Goal: Task Accomplishment & Management: Manage account settings

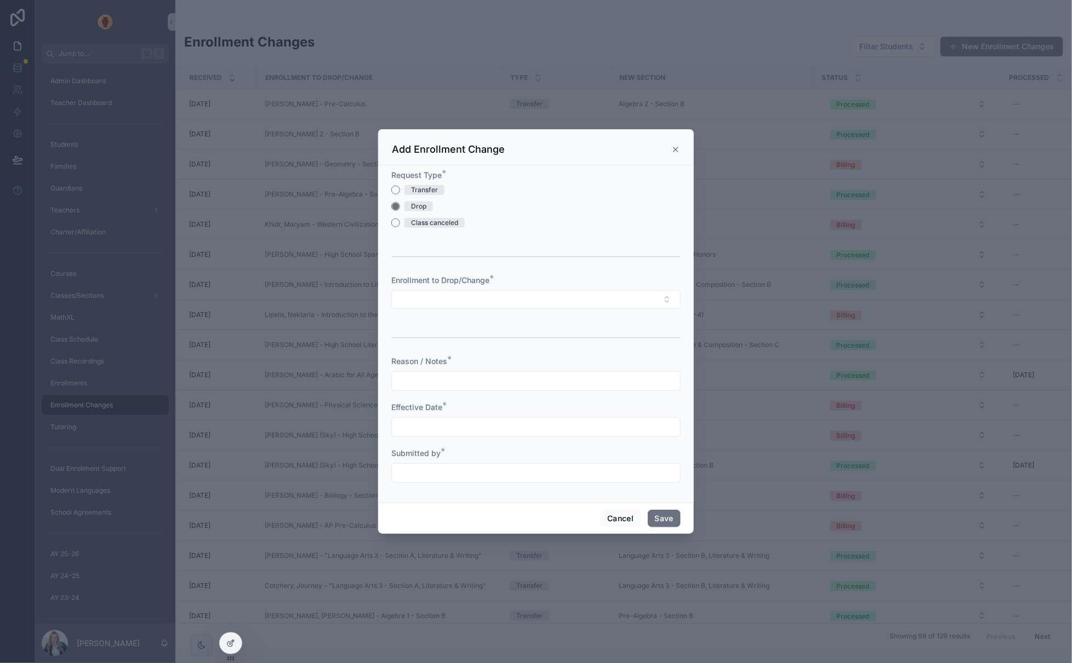
drag, startPoint x: 675, startPoint y: 147, endPoint x: 954, endPoint y: 657, distance: 581.0
click at [675, 147] on icon "scrollable content" at bounding box center [675, 149] width 9 height 9
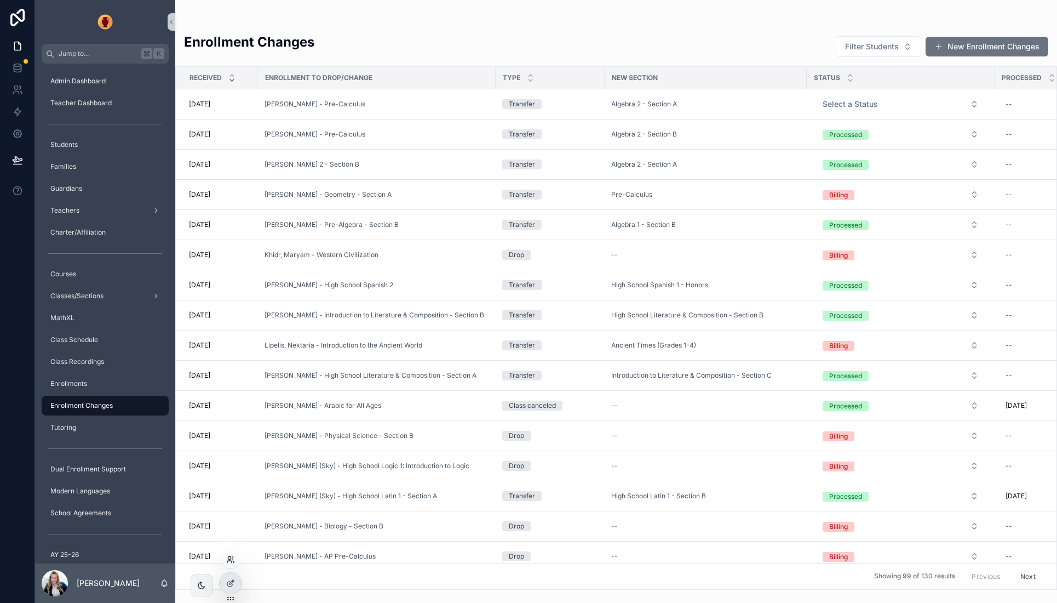
click at [231, 560] on icon at bounding box center [230, 559] width 9 height 9
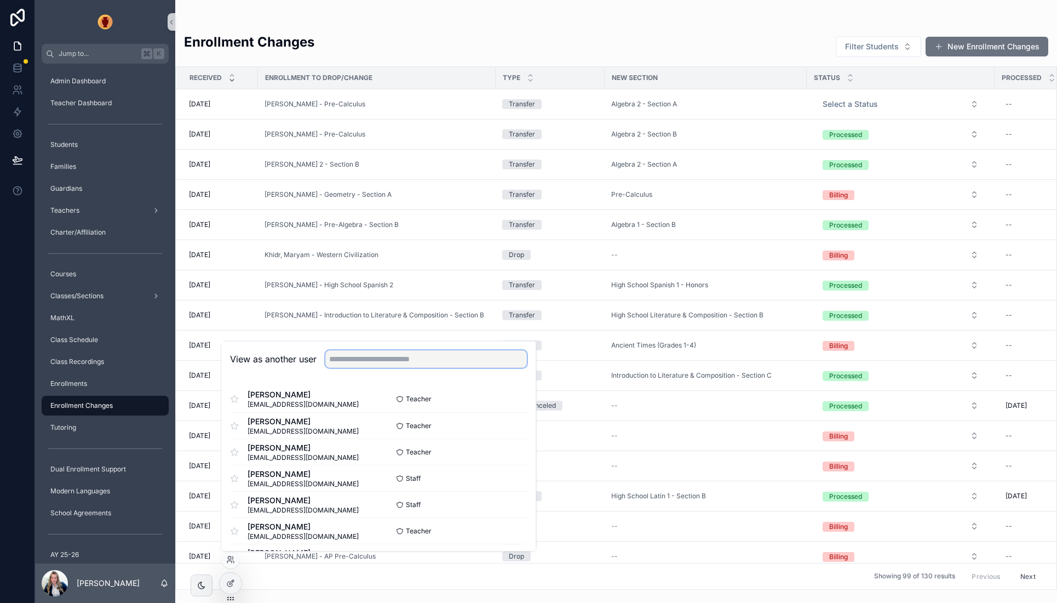
click at [359, 358] on input "text" at bounding box center [426, 359] width 202 height 18
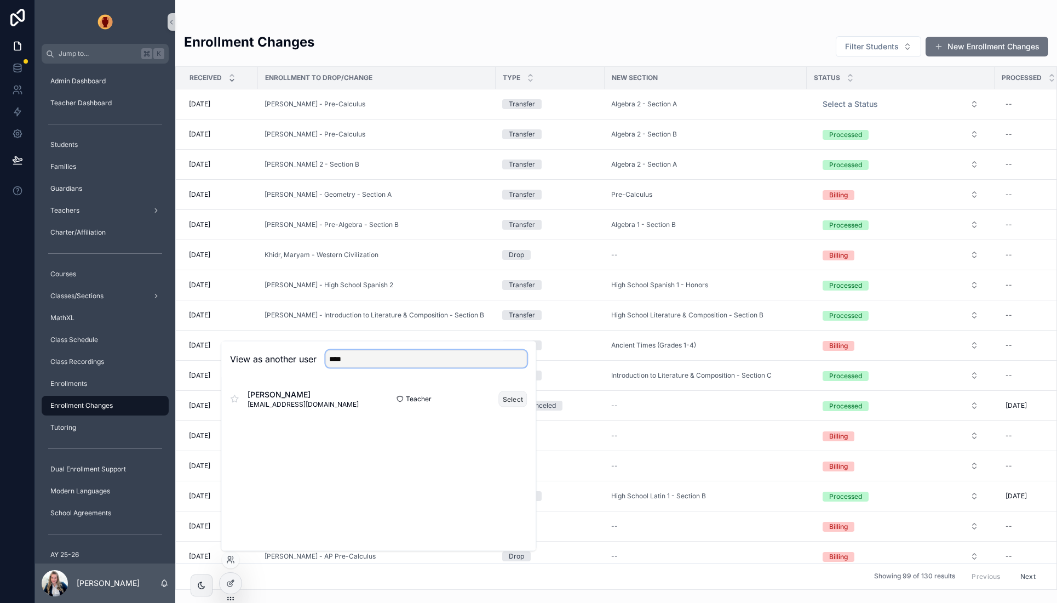
type input "****"
click at [503, 400] on button "Select" at bounding box center [513, 399] width 28 height 16
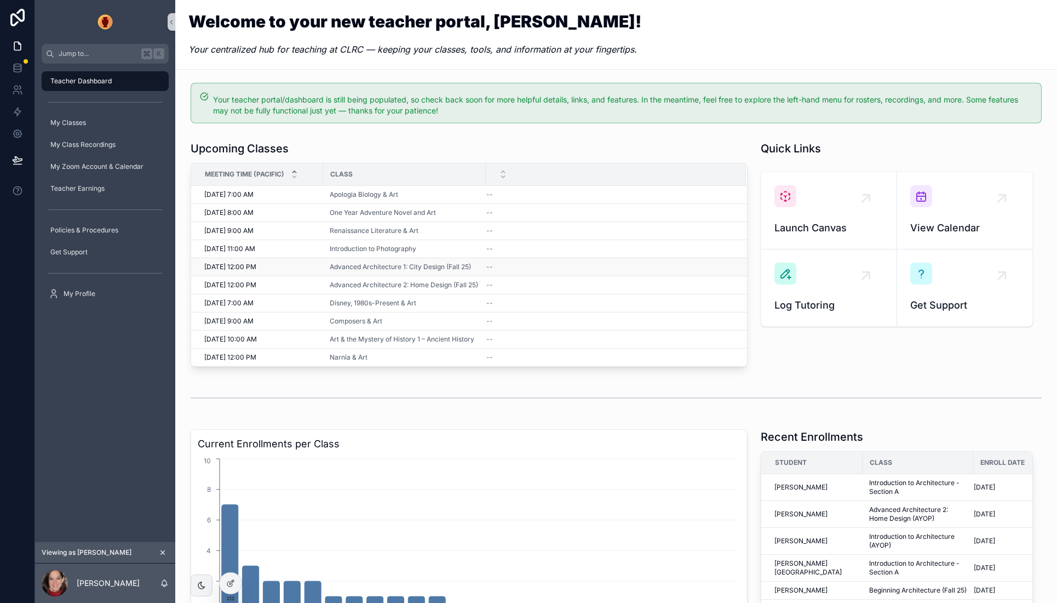
scroll to position [1, 0]
click at [97, 122] on div "My Classes" at bounding box center [105, 123] width 114 height 18
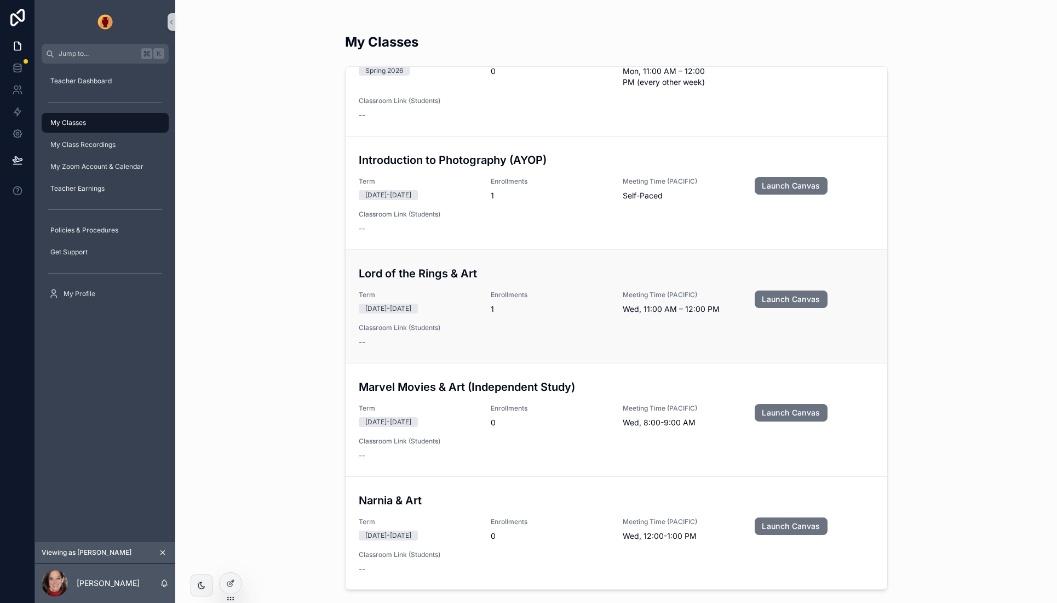
scroll to position [2173, 0]
click at [254, 229] on div "My Classes Apologia Biology & Art Term 2025-2026 Enrollments 1 Meeting Time (PA…" at bounding box center [616, 301] width 882 height 603
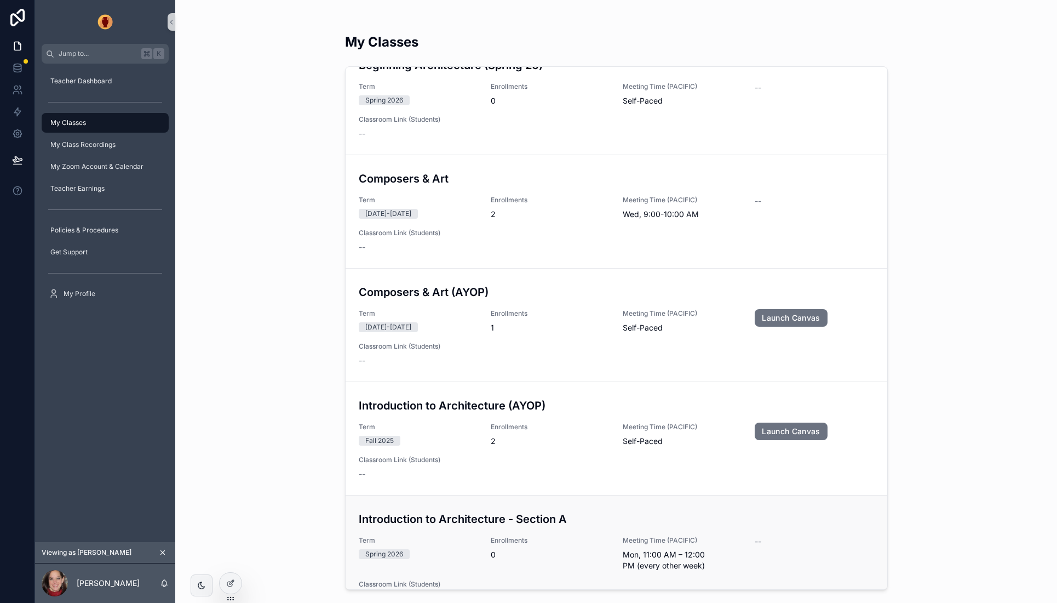
scroll to position [833, 0]
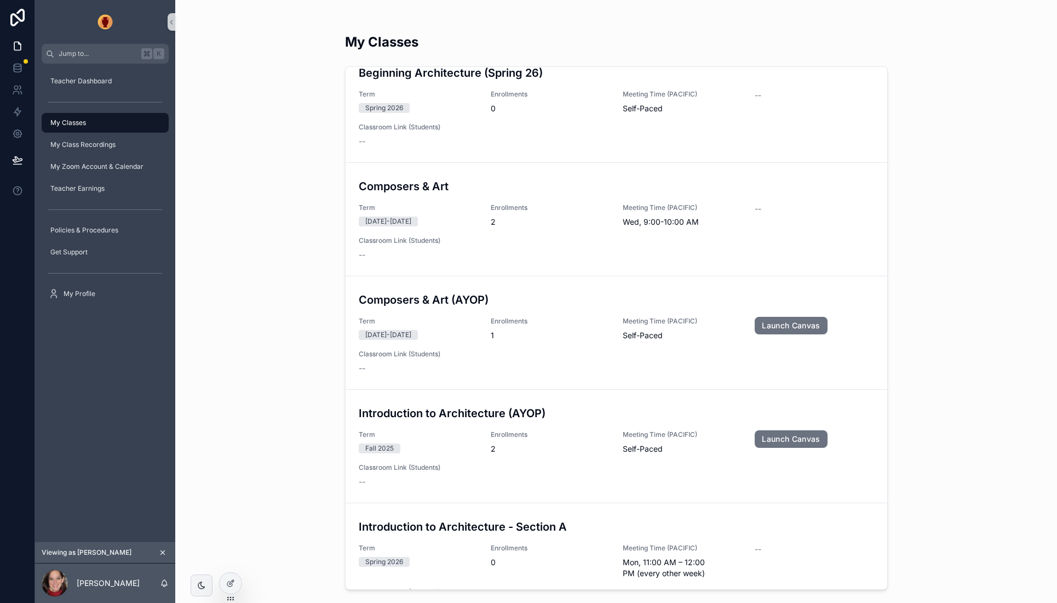
click at [309, 380] on div "My Classes Advanced Architecture 2: Home Design (AYOP) Term 2025-2026 Enrollmen…" at bounding box center [616, 301] width 882 height 603
click at [73, 77] on span "Teacher Dashboard" at bounding box center [80, 81] width 61 height 9
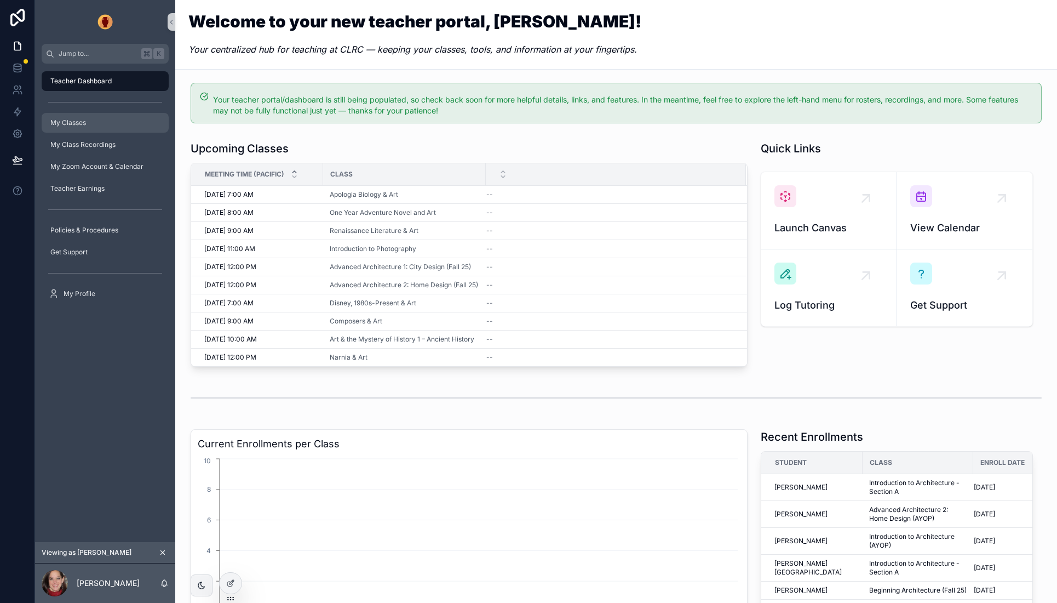
click at [85, 122] on span "My Classes" at bounding box center [68, 122] width 36 height 9
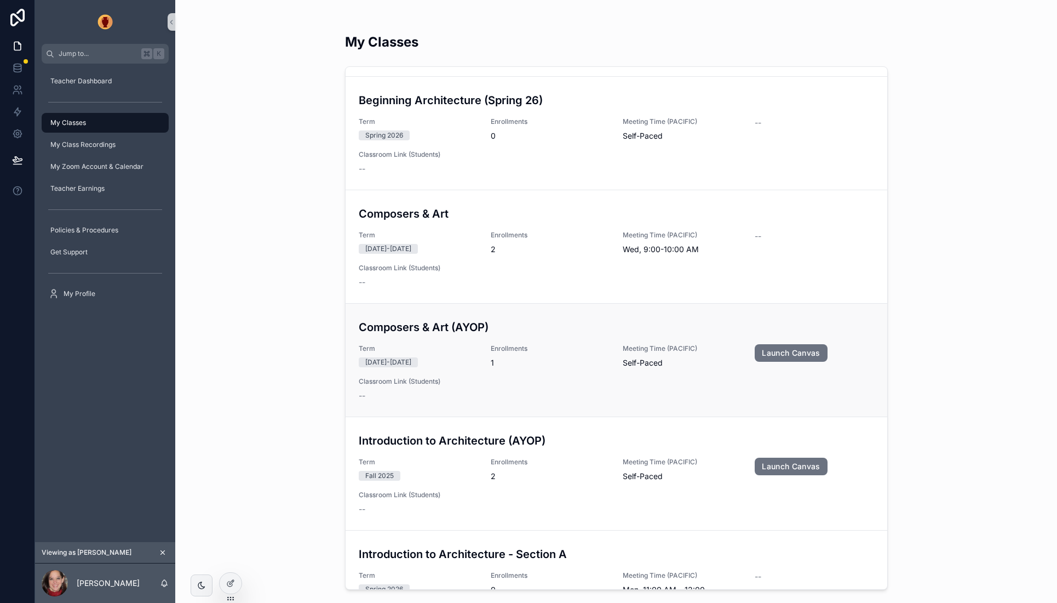
scroll to position [812, 0]
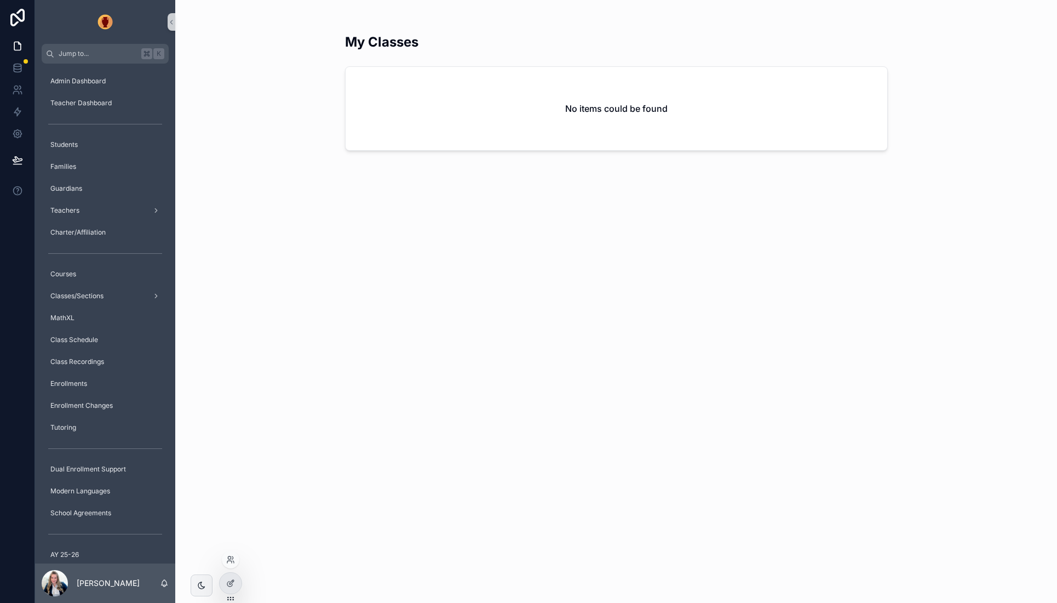
click at [233, 557] on icon at bounding box center [232, 557] width 1 height 3
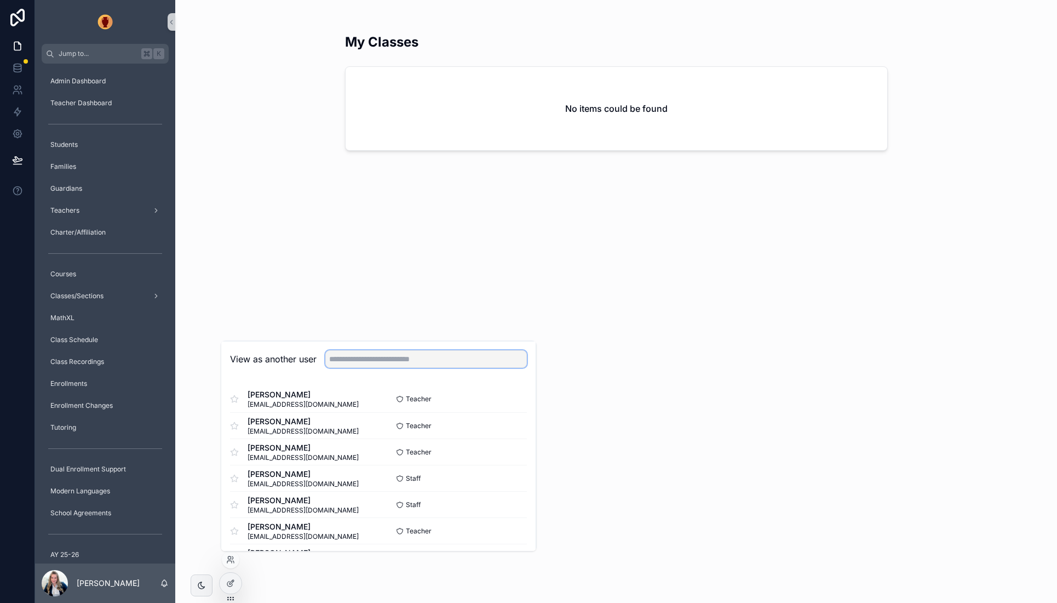
click at [405, 358] on input "text" at bounding box center [426, 359] width 202 height 18
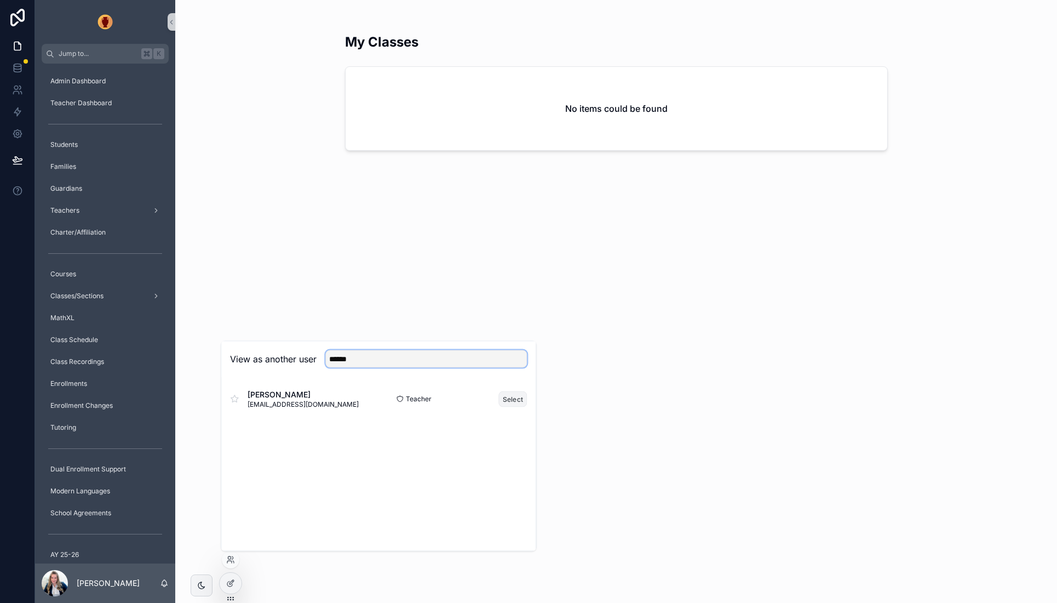
type input "******"
click at [513, 397] on button "Select" at bounding box center [513, 399] width 28 height 16
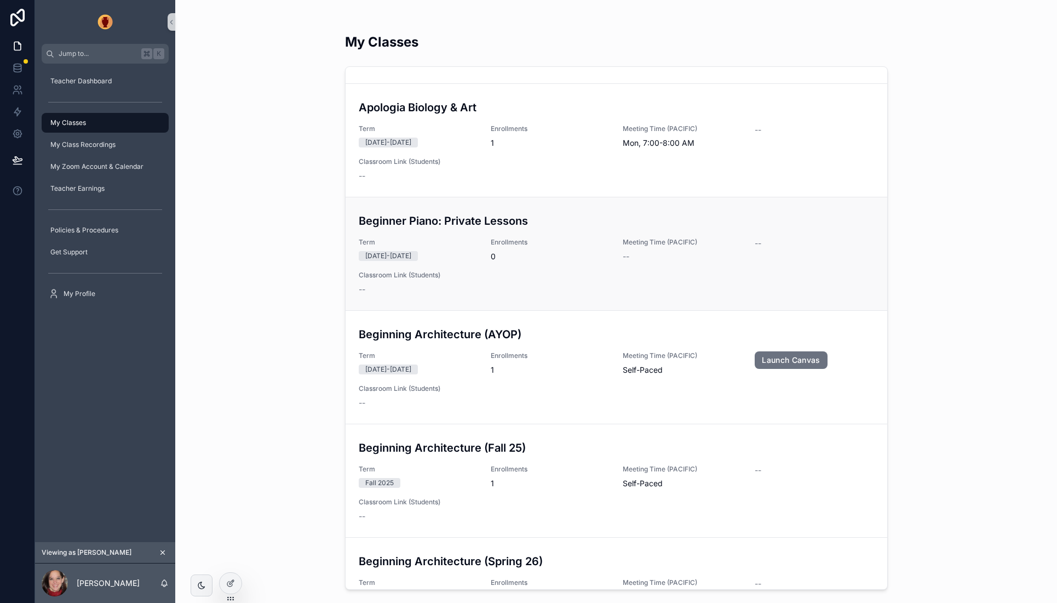
scroll to position [349, 0]
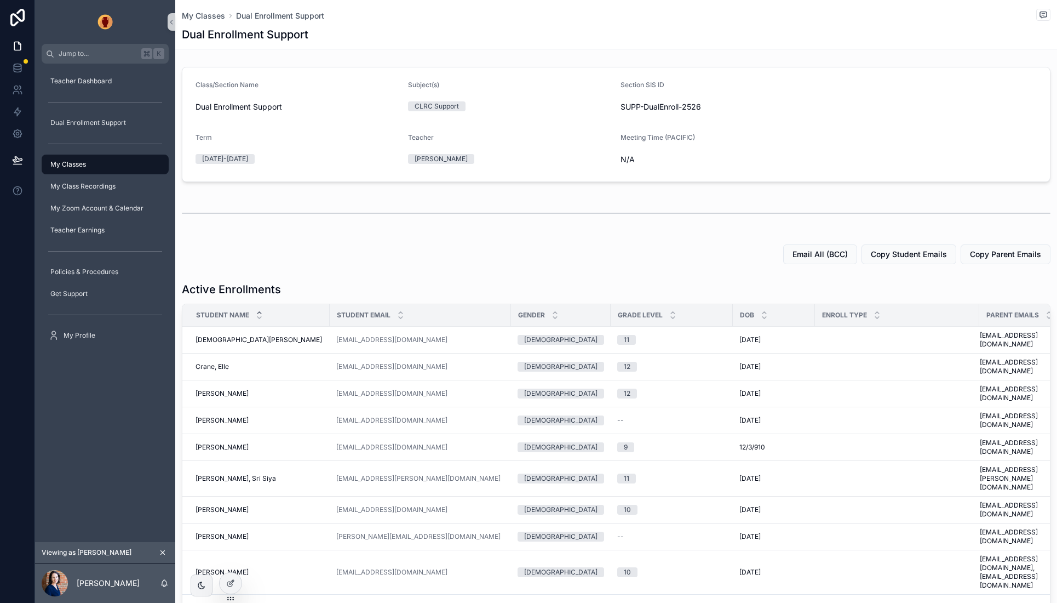
click at [159, 548] on icon "scrollable content" at bounding box center [163, 552] width 8 height 8
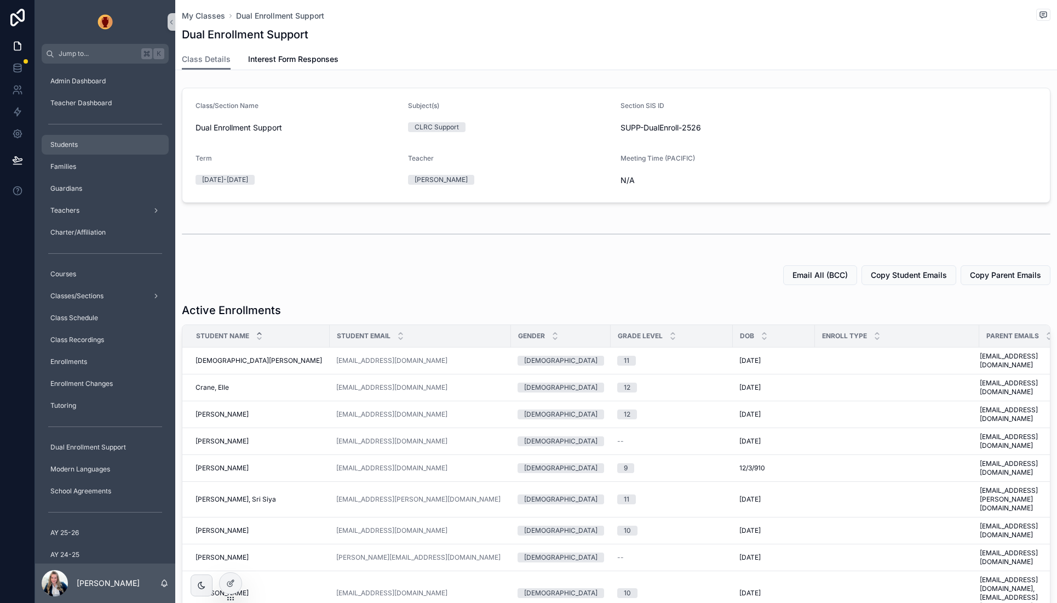
click at [79, 144] on div "Students" at bounding box center [105, 145] width 114 height 18
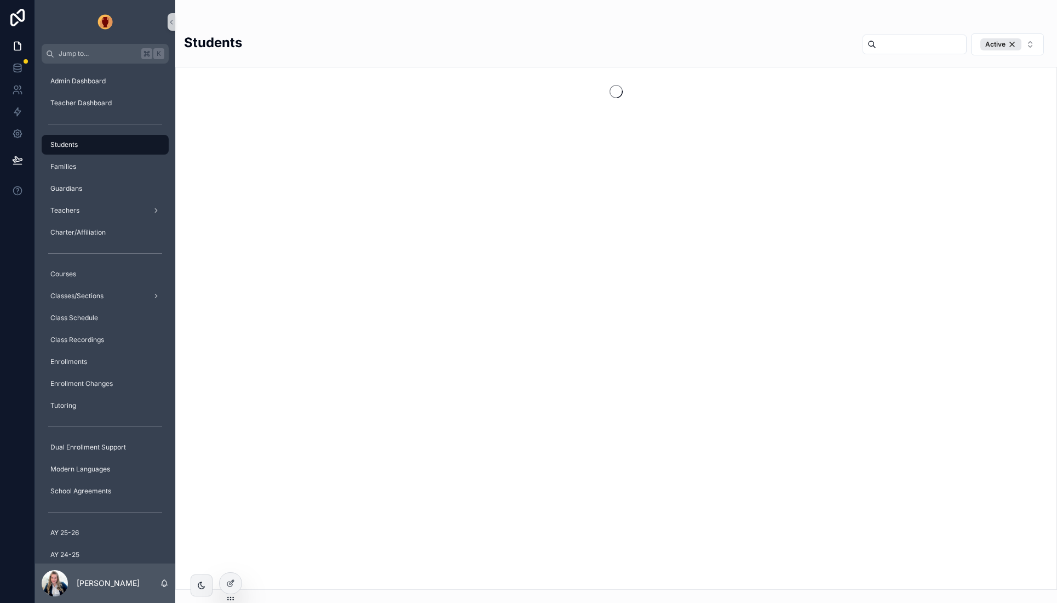
click at [898, 45] on input "scrollable content" at bounding box center [922, 44] width 90 height 15
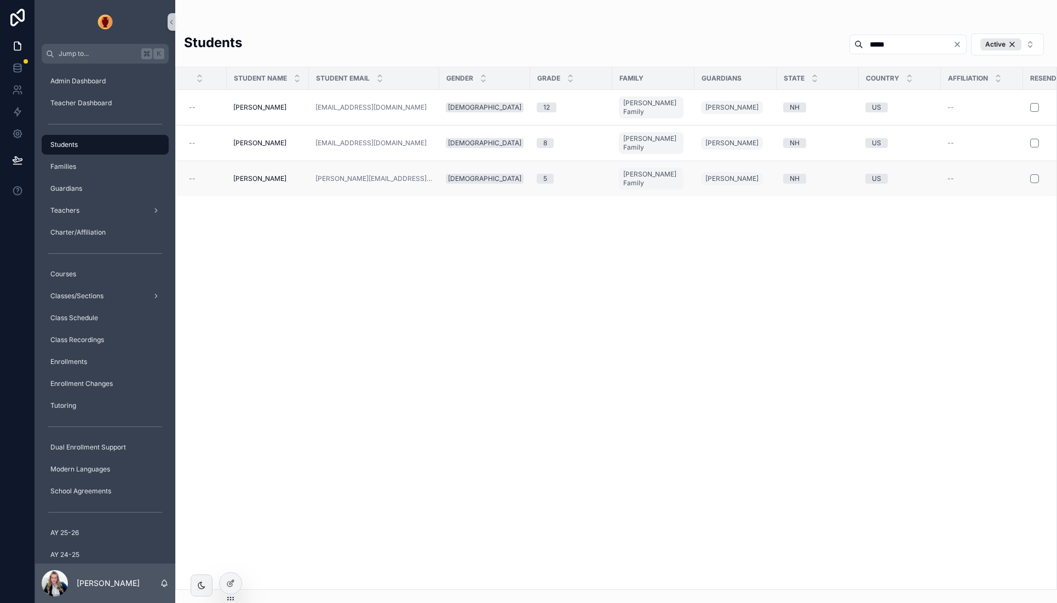
type input "*****"
click at [263, 174] on span "Fleurant, Rivkah" at bounding box center [259, 178] width 53 height 9
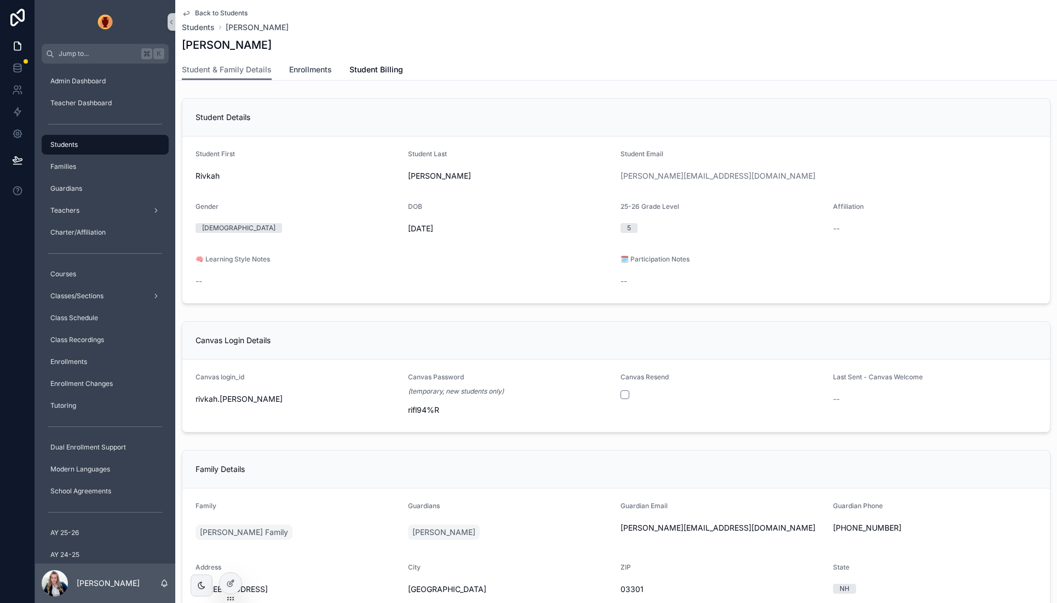
click at [324, 65] on span "Enrollments" at bounding box center [310, 69] width 43 height 11
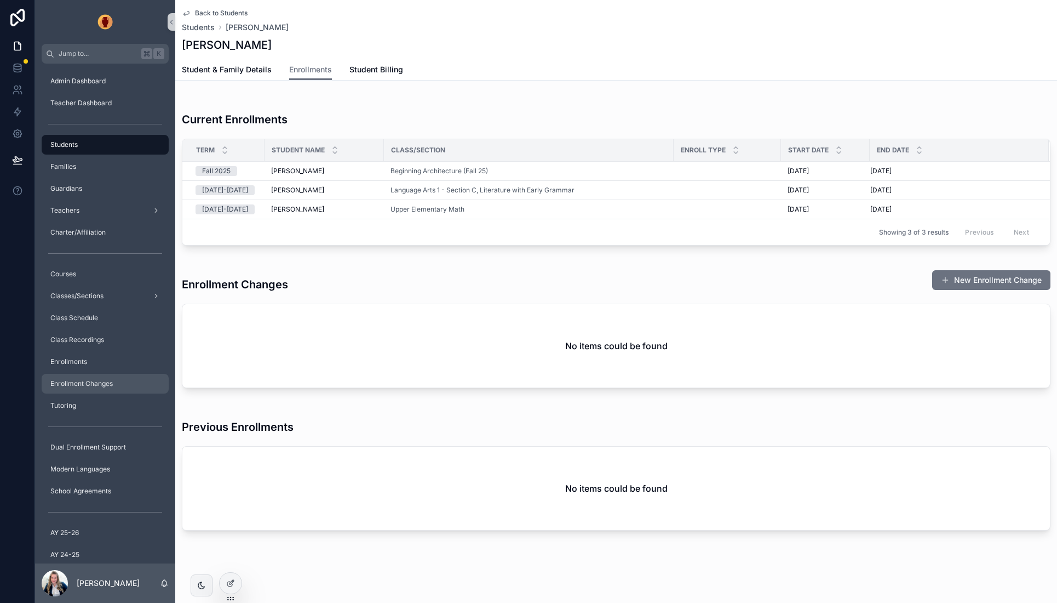
click at [77, 379] on span "Enrollment Changes" at bounding box center [81, 383] width 62 height 9
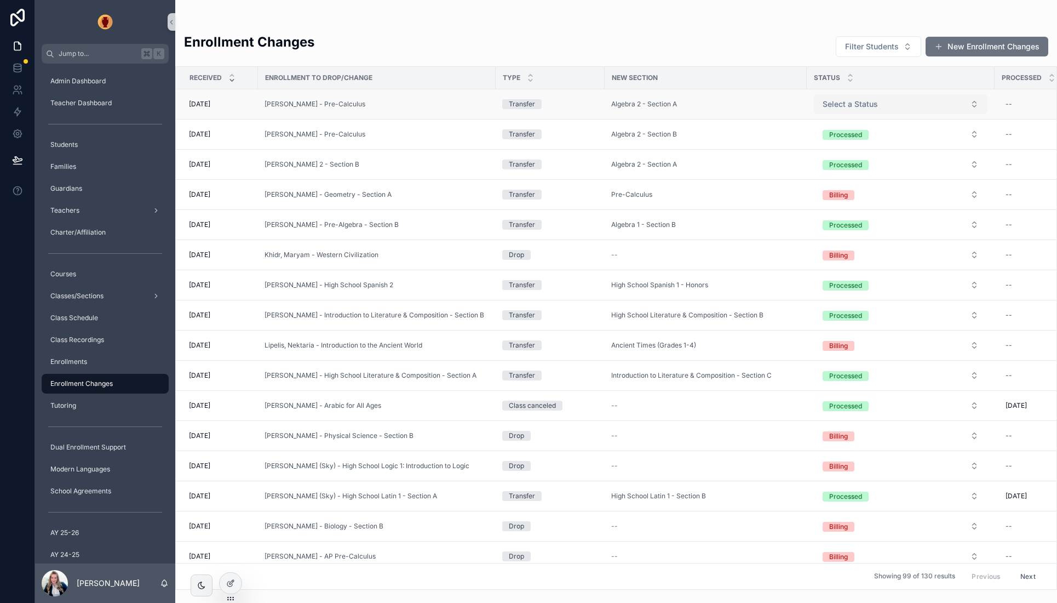
click at [866, 103] on span "Select a Status" at bounding box center [850, 104] width 55 height 11
click at [854, 162] on div "Pending / In Process" at bounding box center [859, 164] width 63 height 10
click at [476, 6] on div "Enrollment Changes Filter Students New Enrollment Changes Received Enrollment t…" at bounding box center [616, 294] width 882 height 589
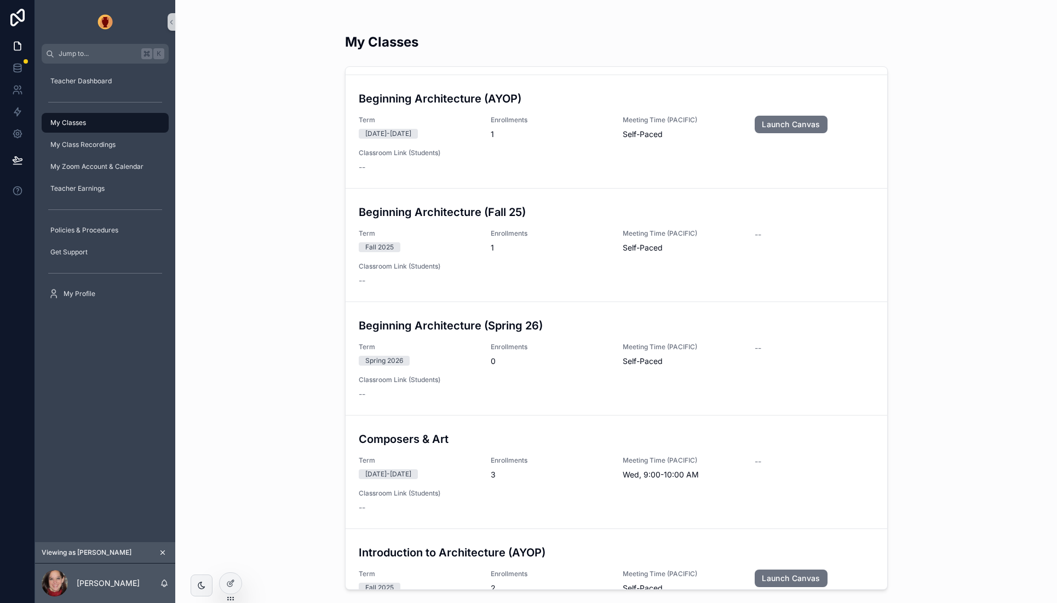
scroll to position [588, 0]
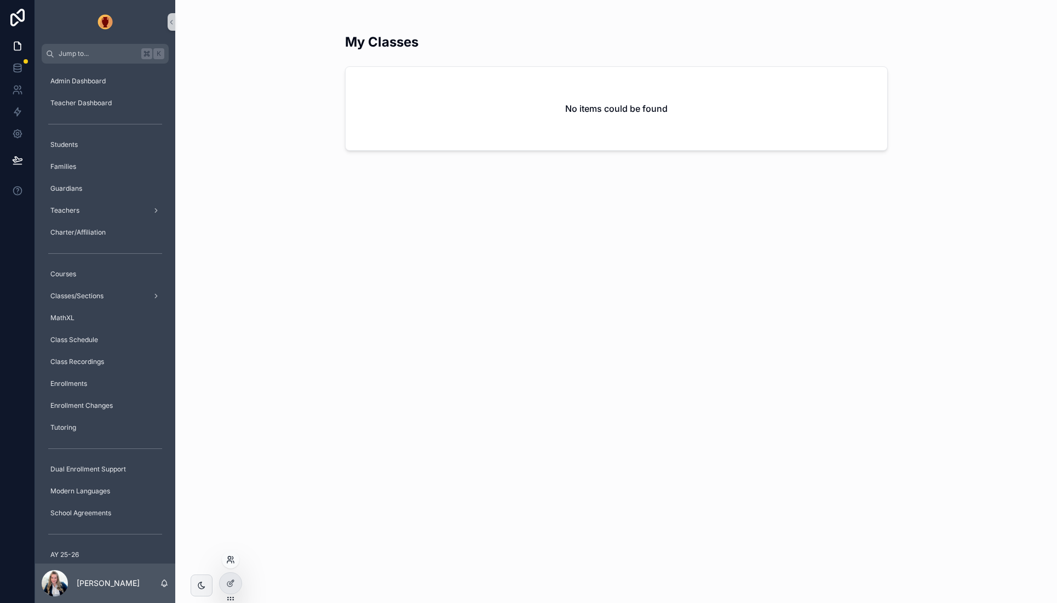
click at [231, 560] on icon at bounding box center [230, 559] width 9 height 9
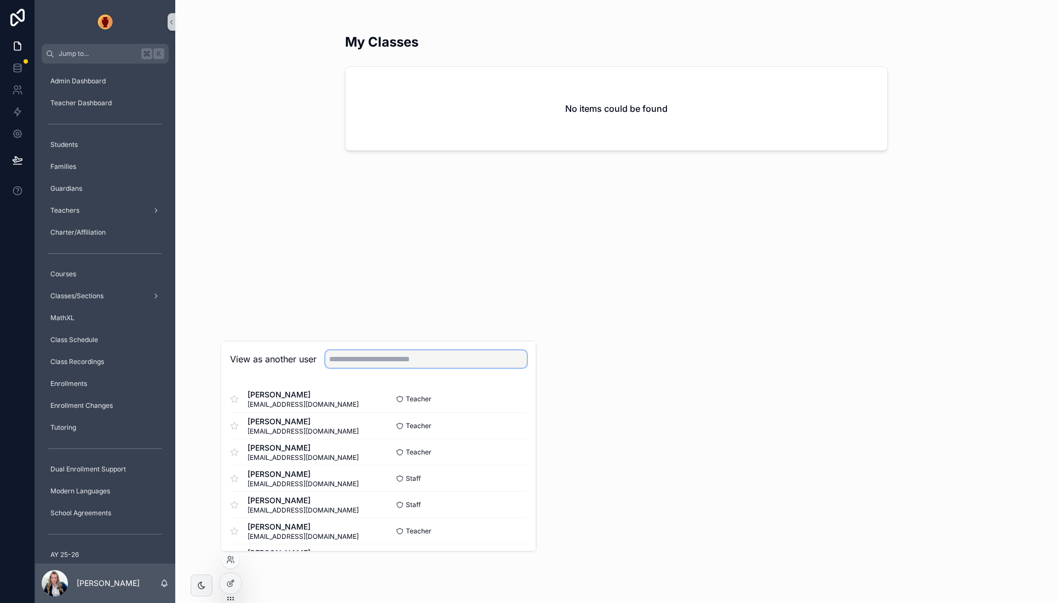
click at [451, 356] on input "text" at bounding box center [426, 359] width 202 height 18
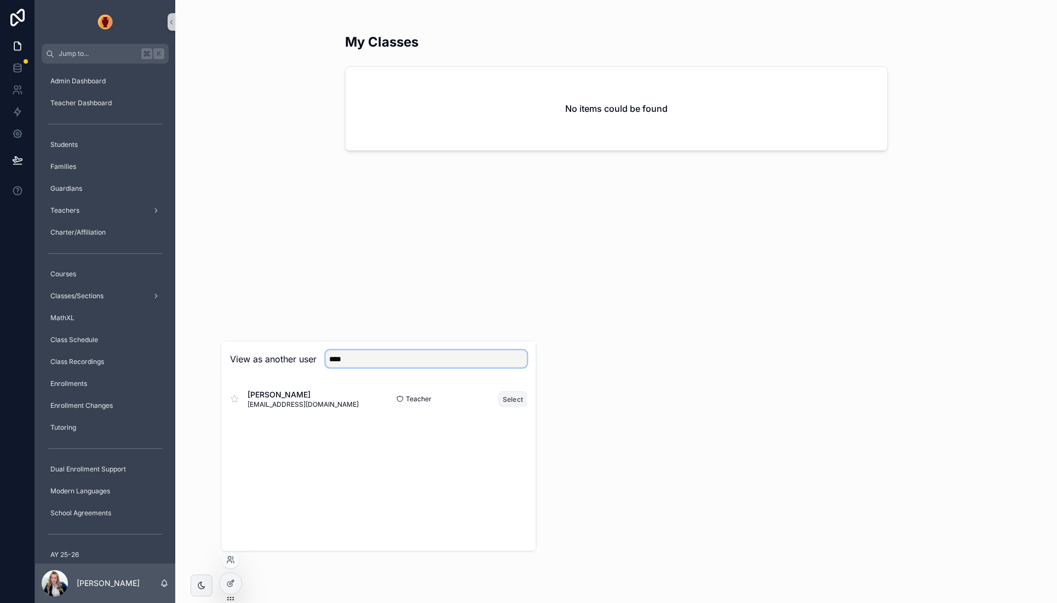
type input "****"
click at [508, 396] on button "Select" at bounding box center [513, 399] width 28 height 16
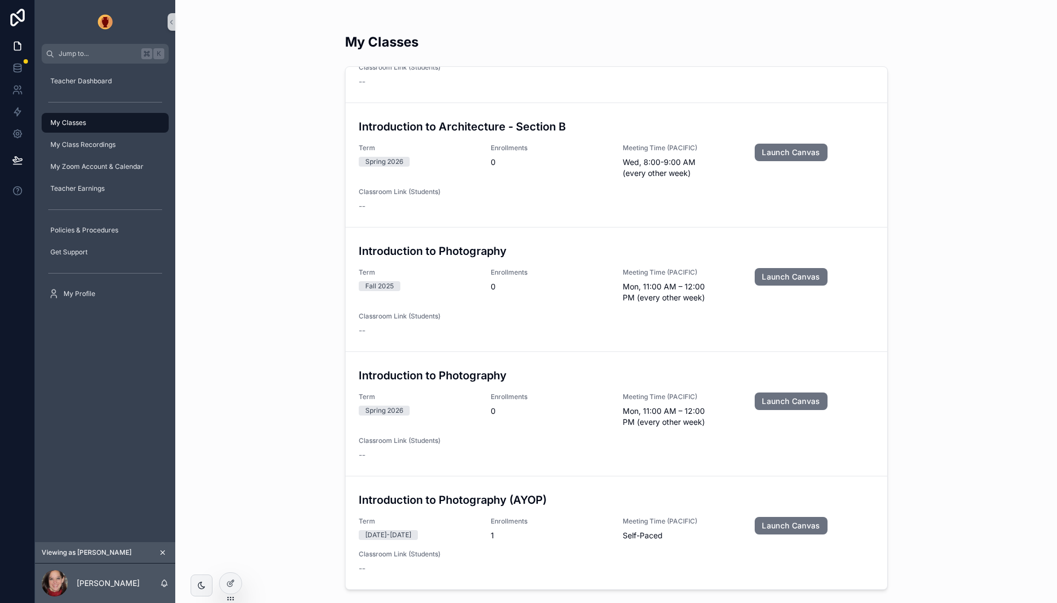
scroll to position [1492, 0]
